Goal: Navigation & Orientation: Find specific page/section

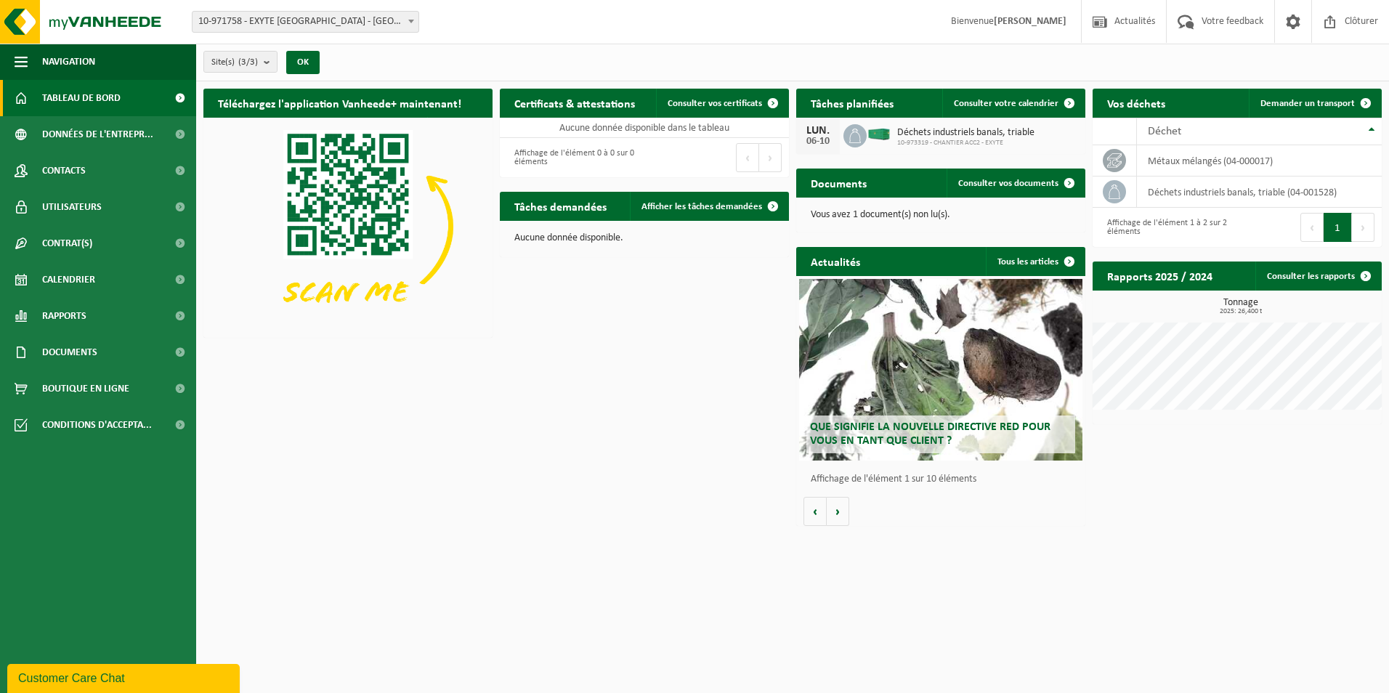
click at [415, 23] on span at bounding box center [411, 21] width 15 height 19
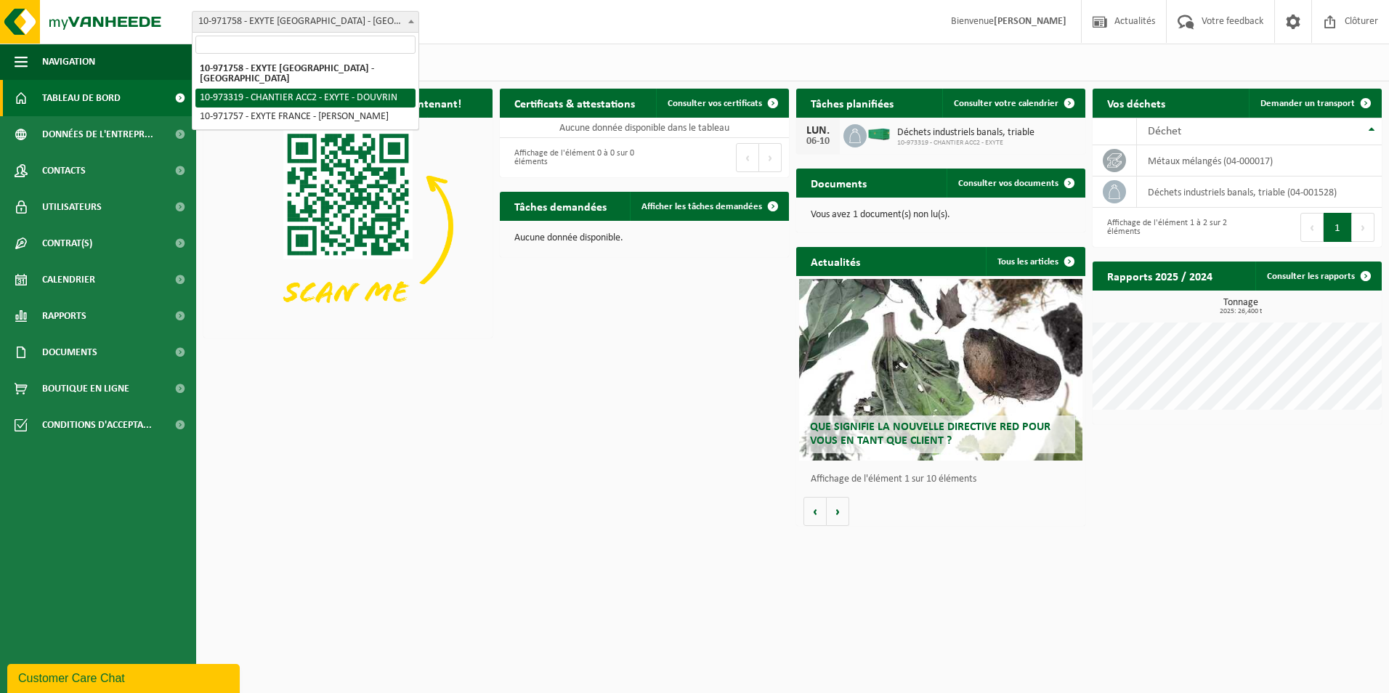
select select "156896"
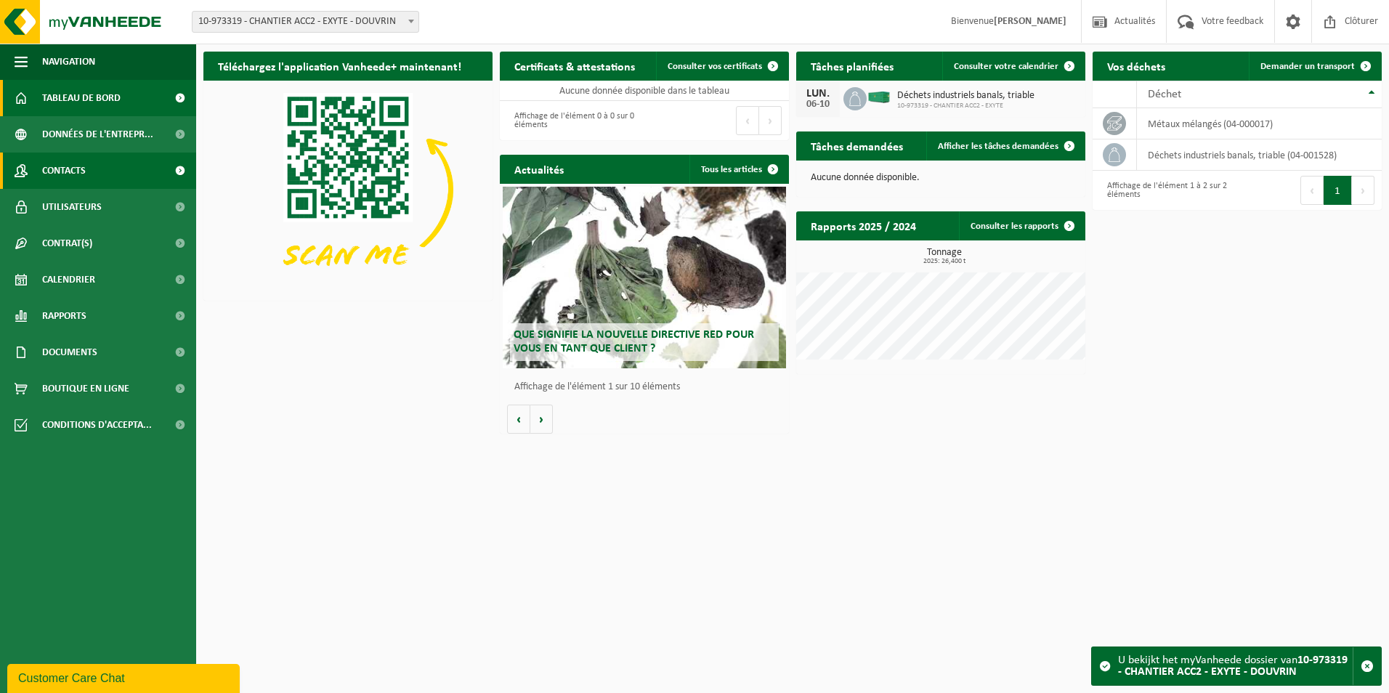
click at [67, 172] on span "Contacts" at bounding box center [64, 171] width 44 height 36
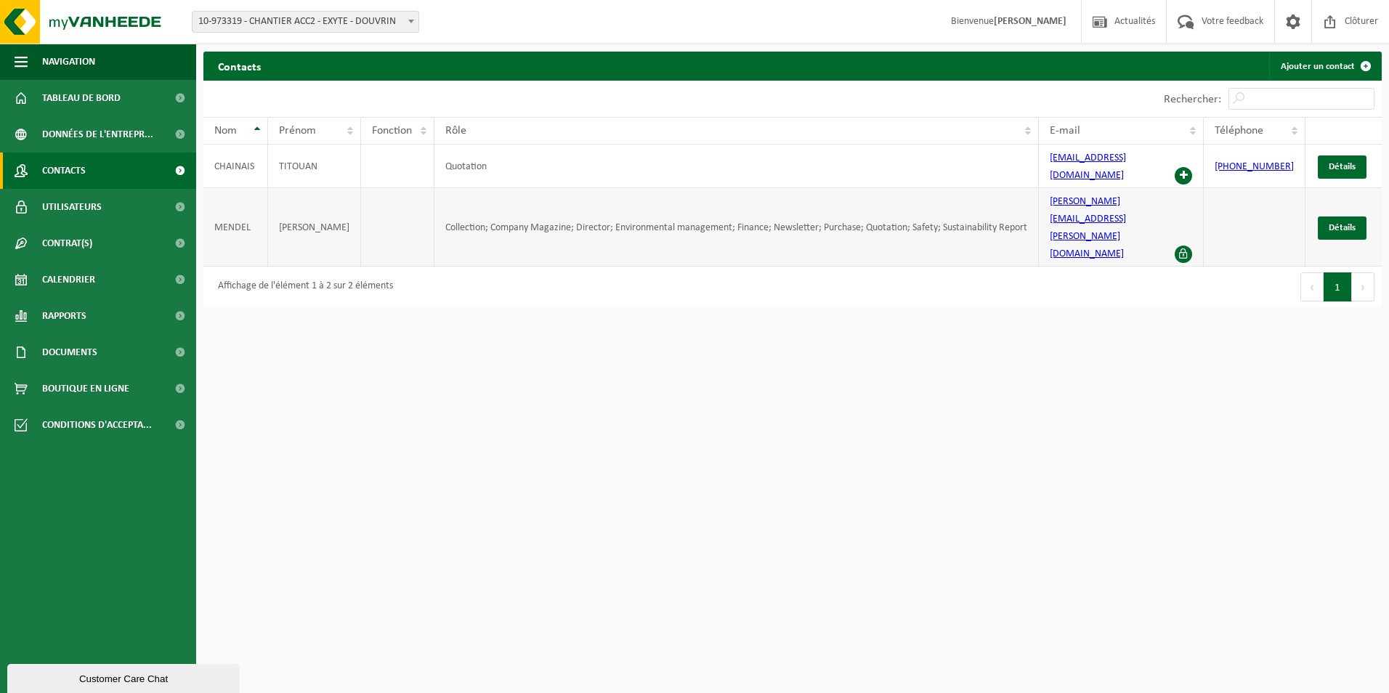
click at [1191, 246] on span at bounding box center [1183, 254] width 17 height 17
click at [1190, 167] on span at bounding box center [1183, 175] width 17 height 17
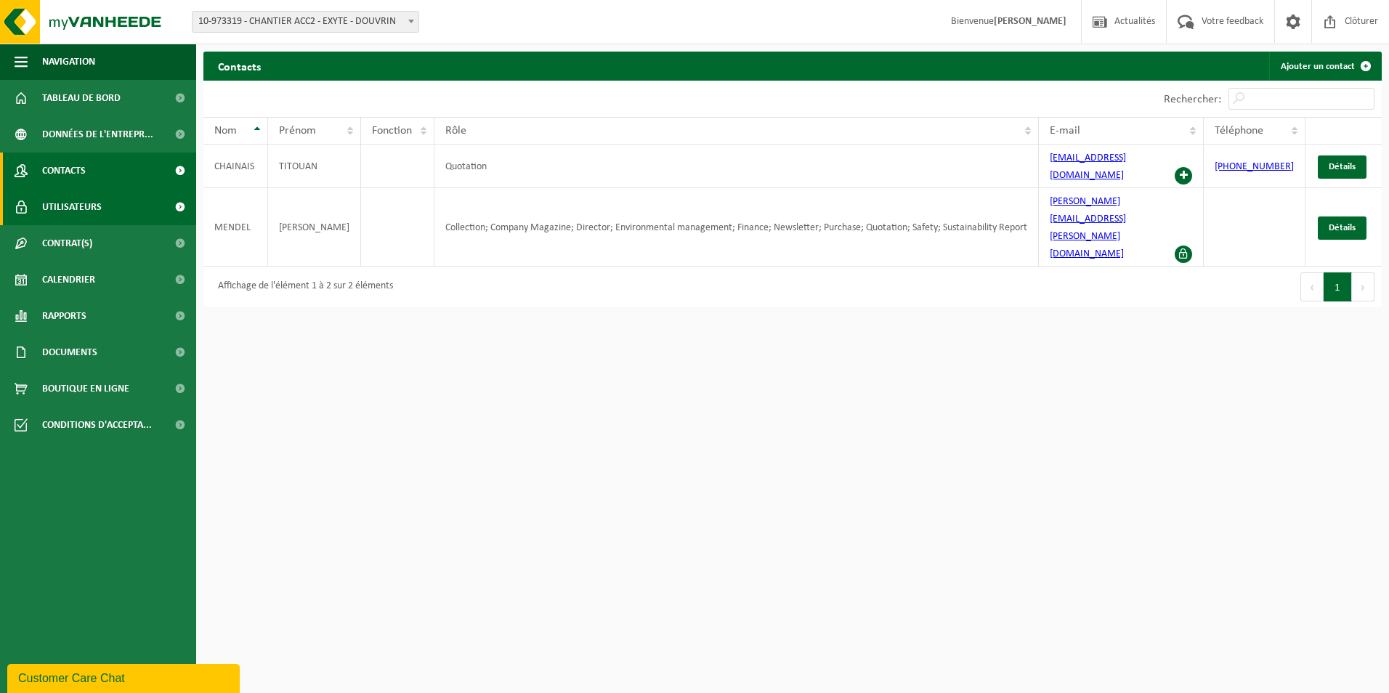
click at [95, 207] on span "Utilisateurs" at bounding box center [72, 207] width 60 height 36
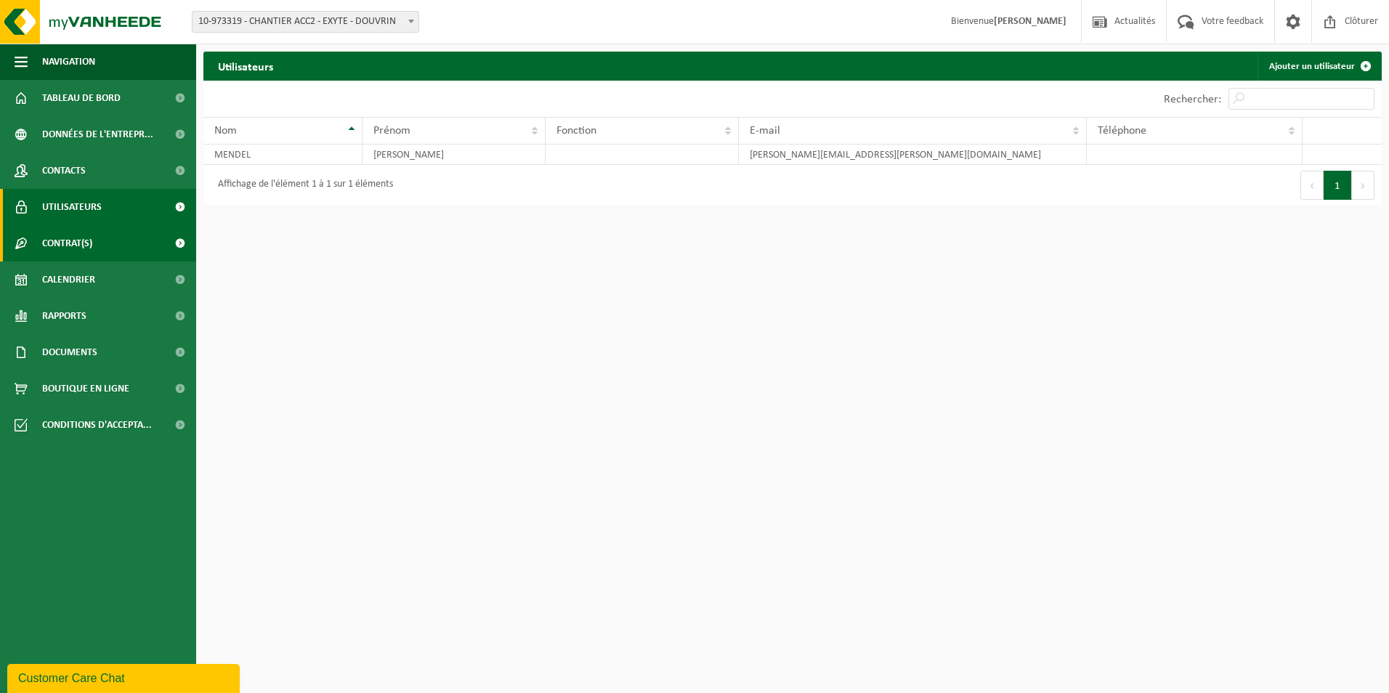
click at [92, 254] on span "Contrat(s)" at bounding box center [67, 243] width 50 height 36
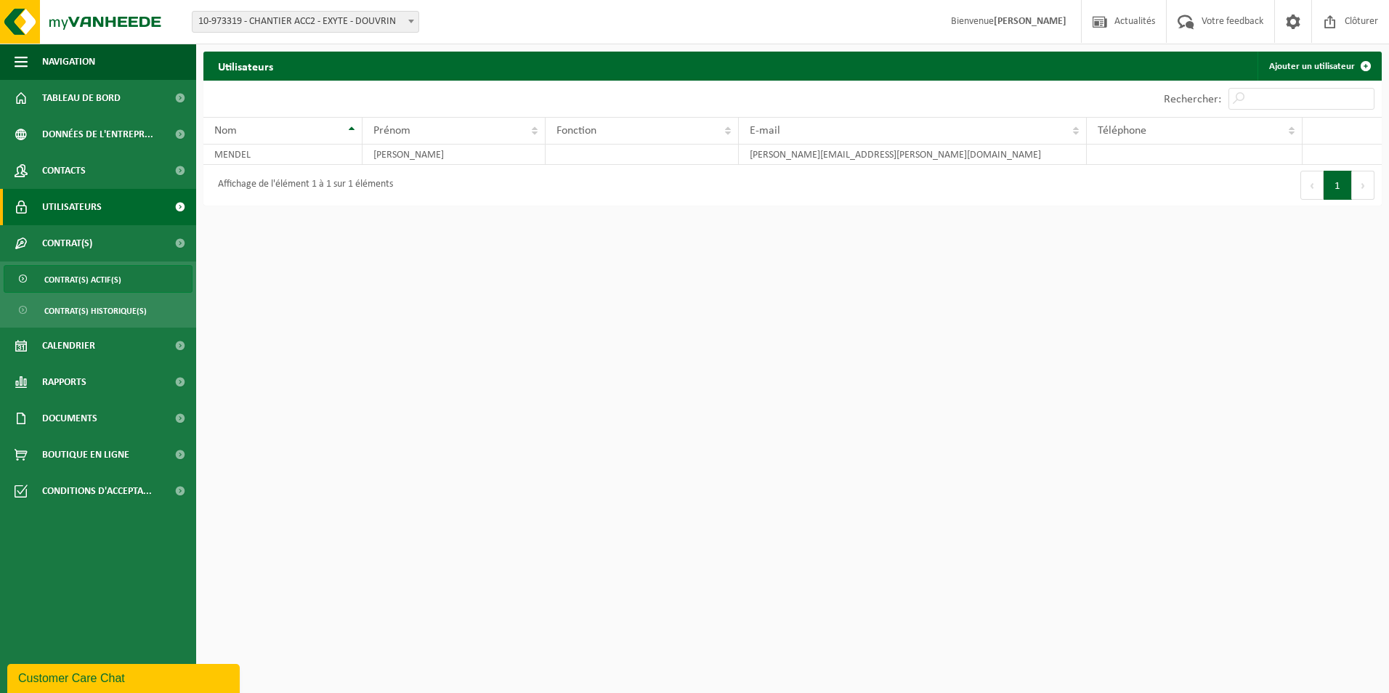
click at [81, 278] on span "Contrat(s) actif(s)" at bounding box center [82, 280] width 77 height 28
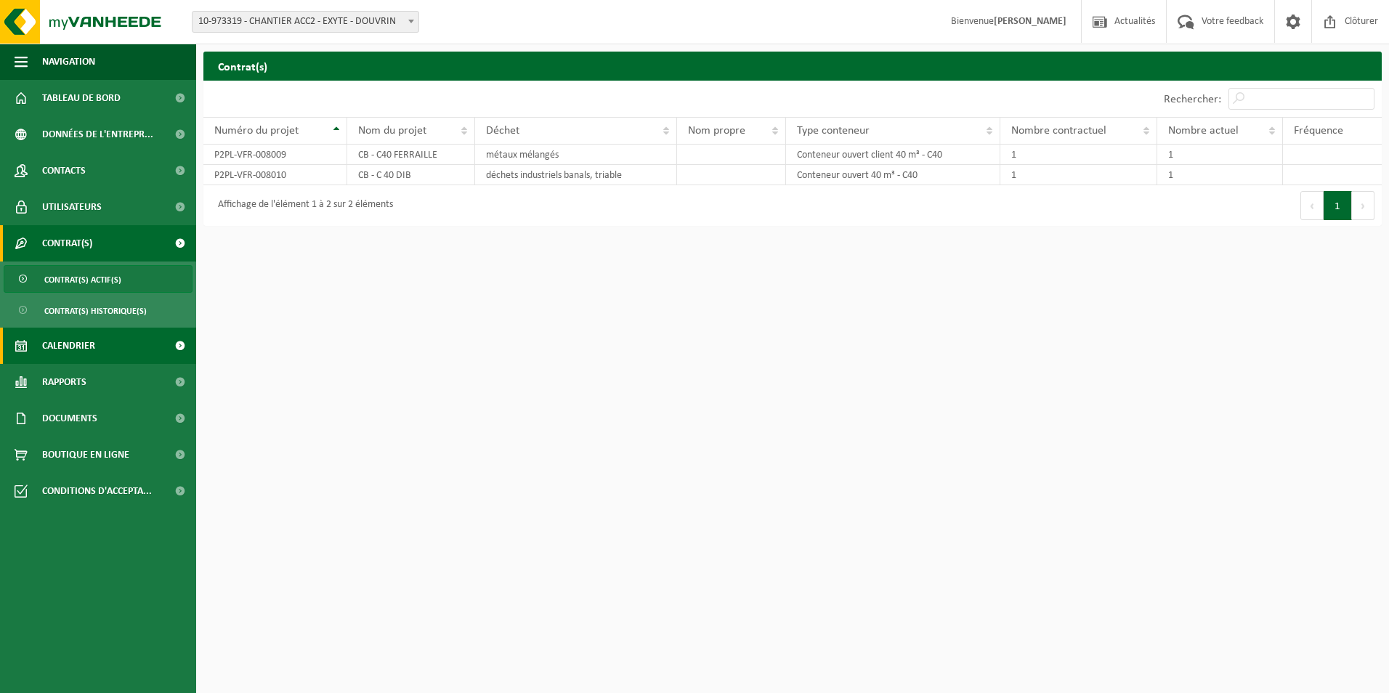
click at [57, 352] on span "Calendrier" at bounding box center [68, 346] width 53 height 36
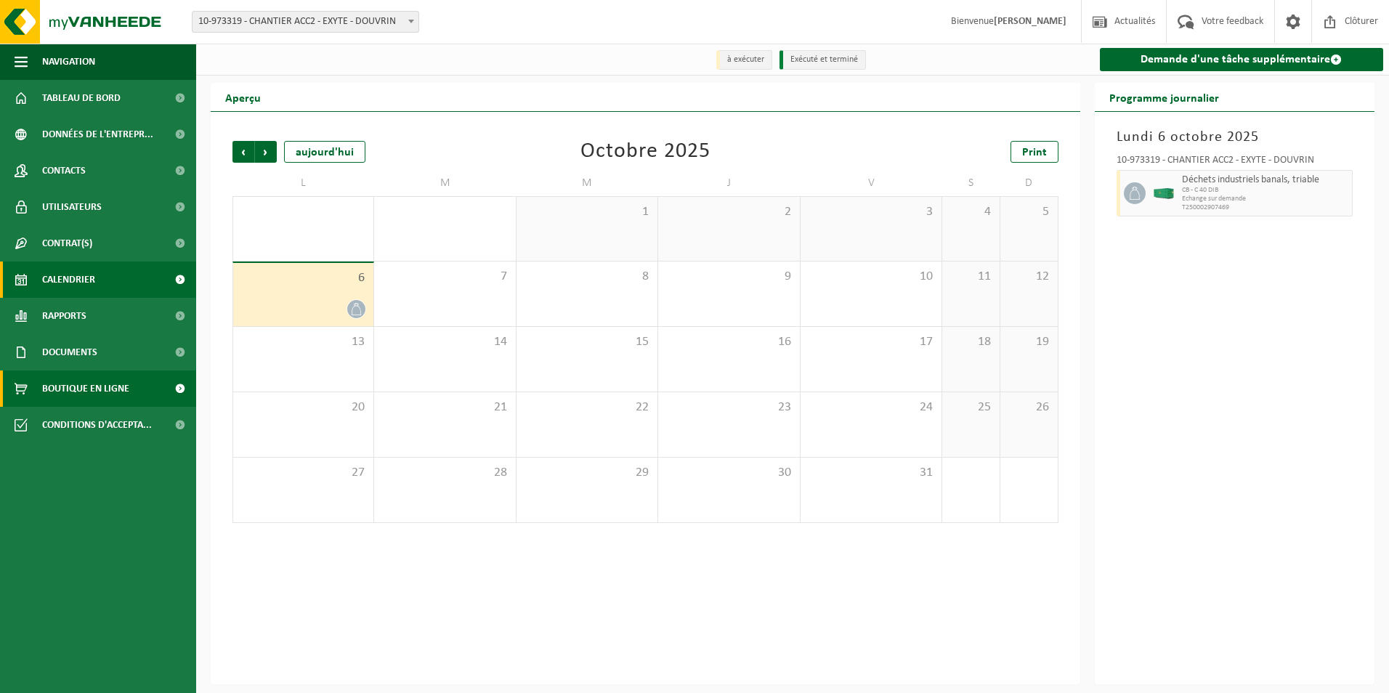
click at [52, 379] on span "Boutique en ligne" at bounding box center [85, 389] width 87 height 36
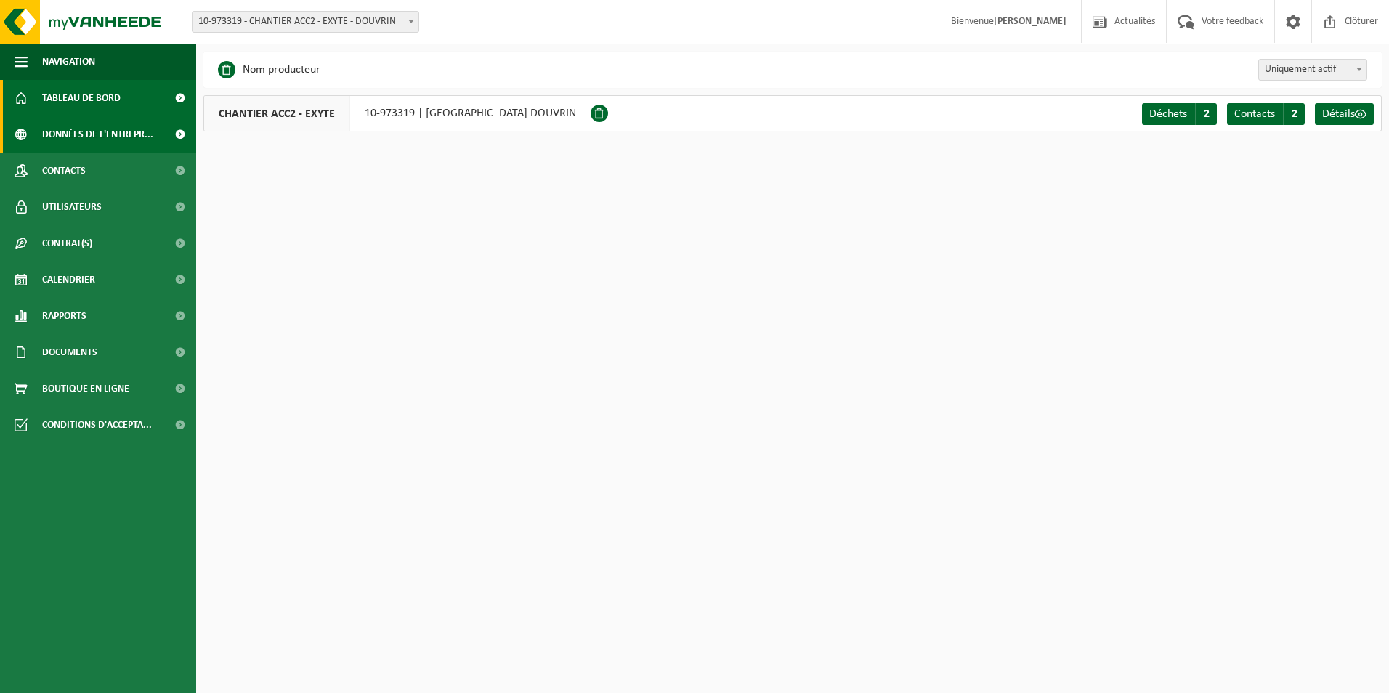
click at [71, 103] on span "Tableau de bord" at bounding box center [81, 98] width 78 height 36
